Goal: Task Accomplishment & Management: Manage account settings

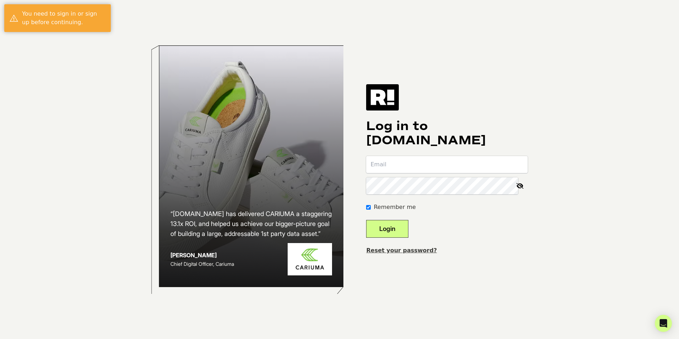
click at [408, 168] on input "email" at bounding box center [447, 164] width 162 height 17
type input "[EMAIL_ADDRESS][DOMAIN_NAME]"
click at [366, 220] on button "Login" at bounding box center [387, 229] width 42 height 18
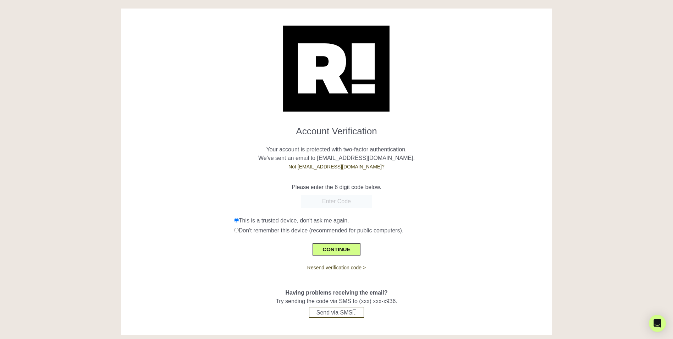
click at [341, 204] on input "text" at bounding box center [336, 201] width 71 height 13
click at [343, 199] on input "text" at bounding box center [336, 201] width 71 height 13
click at [340, 200] on input "text" at bounding box center [336, 201] width 71 height 13
type input "410611"
click at [343, 250] on button "CONTINUE" at bounding box center [337, 249] width 48 height 12
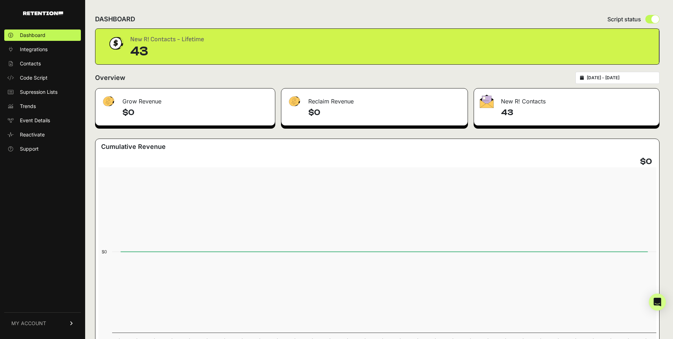
click at [510, 110] on h4 "43" at bounding box center [577, 112] width 153 height 11
click at [516, 98] on div "New R! Contacts" at bounding box center [566, 98] width 185 height 21
drag, startPoint x: 149, startPoint y: 39, endPoint x: 188, endPoint y: 38, distance: 38.7
click at [188, 38] on div "New R! Contacts - Lifetime" at bounding box center [167, 39] width 74 height 10
click at [470, 86] on form "Overview [DATE] - [DATE]" at bounding box center [377, 80] width 565 height 16
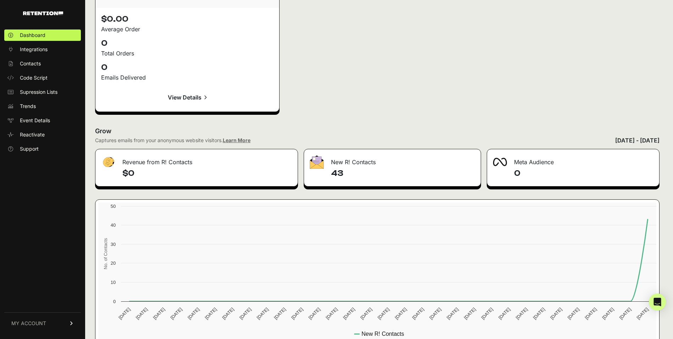
scroll to position [1022, 0]
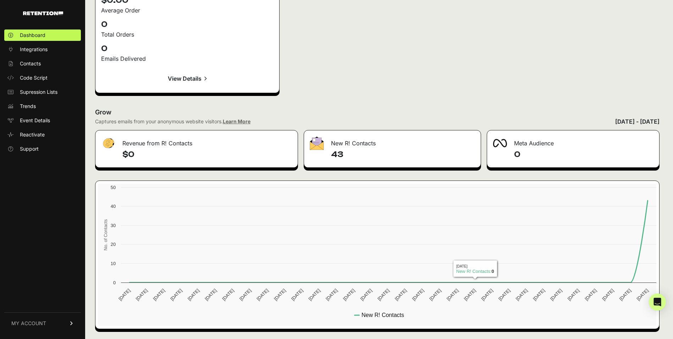
click at [344, 133] on div "New R! Contacts" at bounding box center [392, 140] width 177 height 21
click at [341, 146] on div "New R! Contacts" at bounding box center [392, 140] width 177 height 21
click at [338, 155] on h4 "43" at bounding box center [403, 154] width 144 height 11
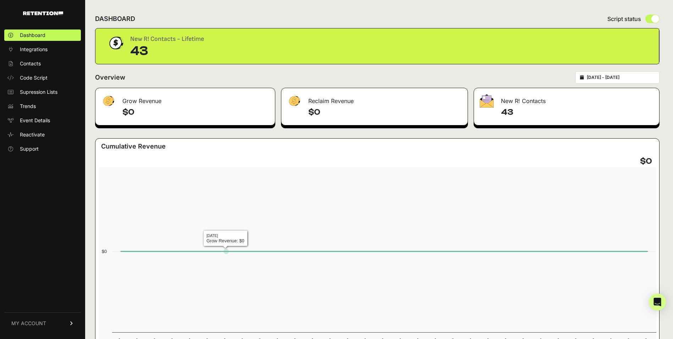
scroll to position [0, 0]
click at [39, 65] on span "Contacts" at bounding box center [30, 63] width 21 height 7
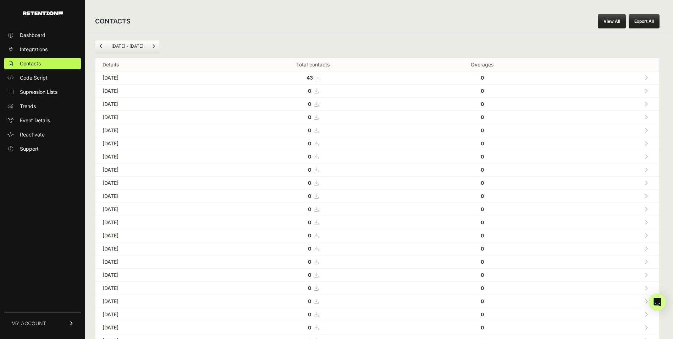
click at [648, 77] on icon at bounding box center [646, 77] width 3 height 5
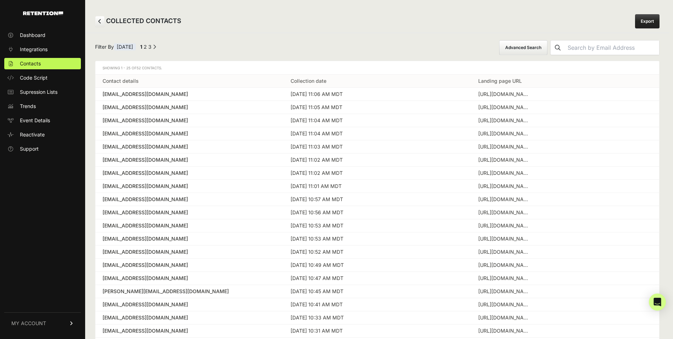
click at [323, 141] on td "[DATE] 11:03 AM MDT" at bounding box center [378, 146] width 188 height 13
click at [519, 96] on div "[URL][DOMAIN_NAME]" at bounding box center [505, 94] width 53 height 7
